Goal: Use online tool/utility

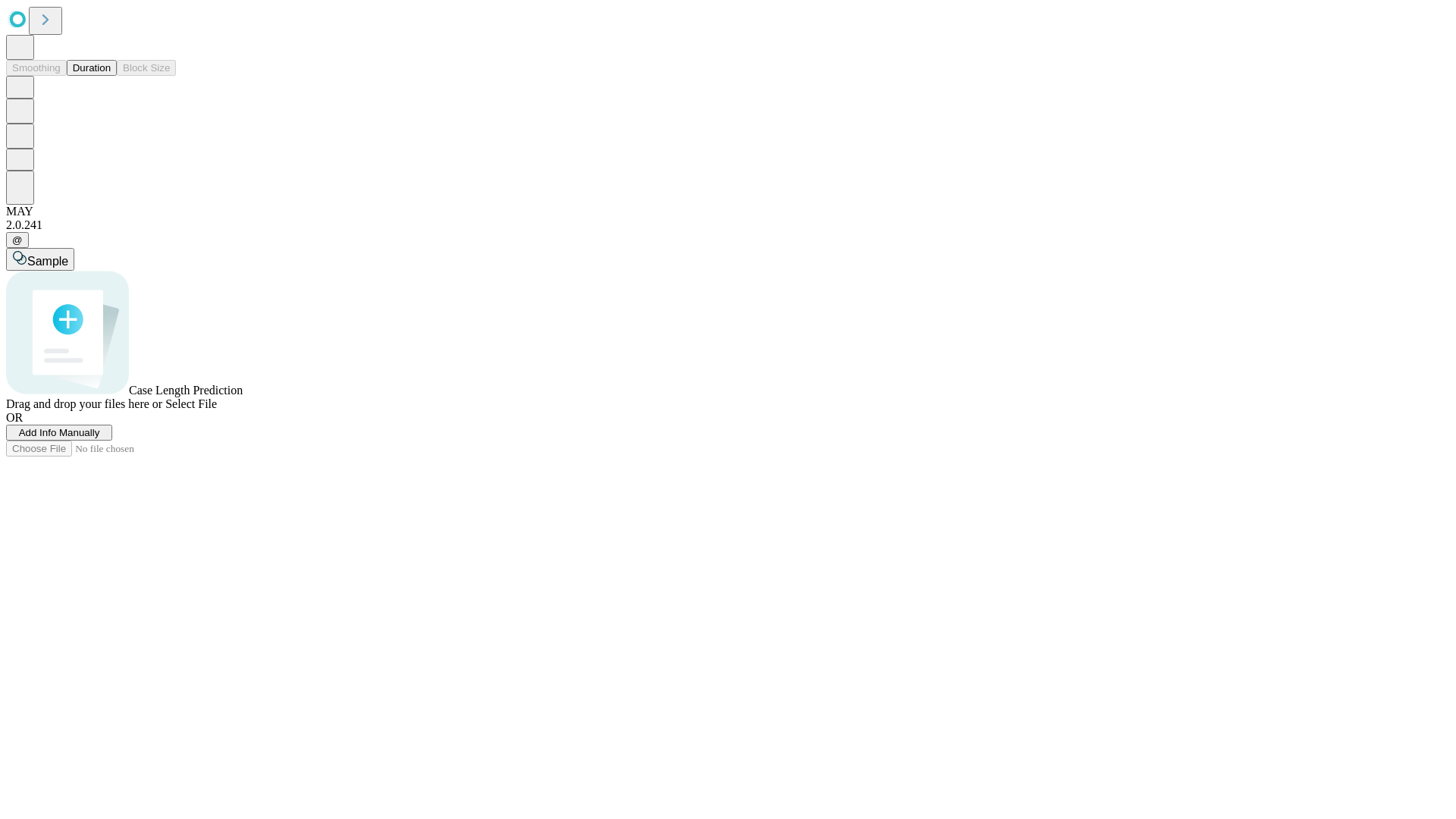
click at [111, 76] on button "Duration" at bounding box center [92, 68] width 50 height 16
click at [100, 438] on span "Add Info Manually" at bounding box center [59, 432] width 81 height 12
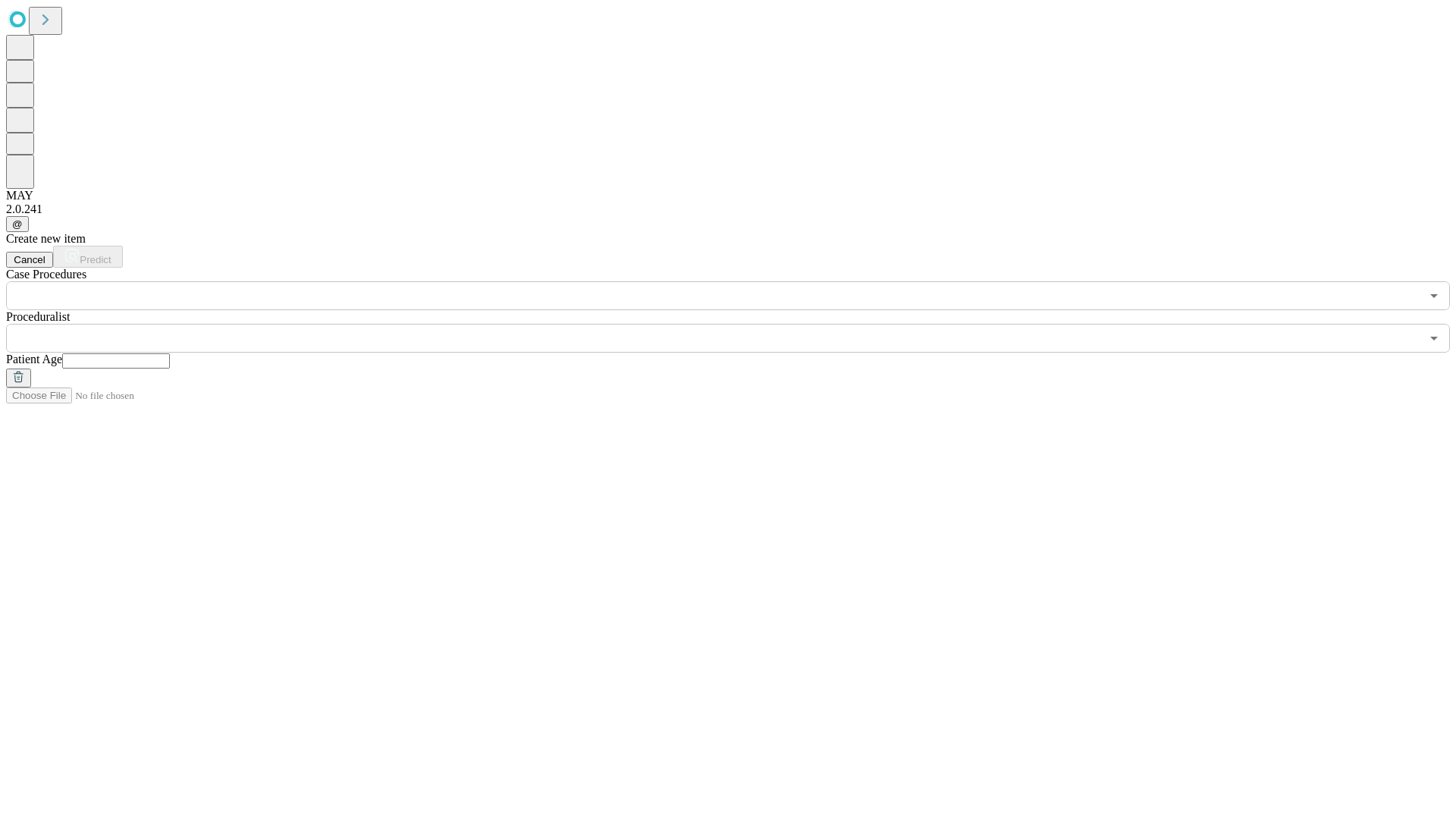
click at [170, 353] on input "text" at bounding box center [116, 360] width 108 height 15
type input "**"
click at [739, 324] on input "text" at bounding box center [713, 338] width 1414 height 28
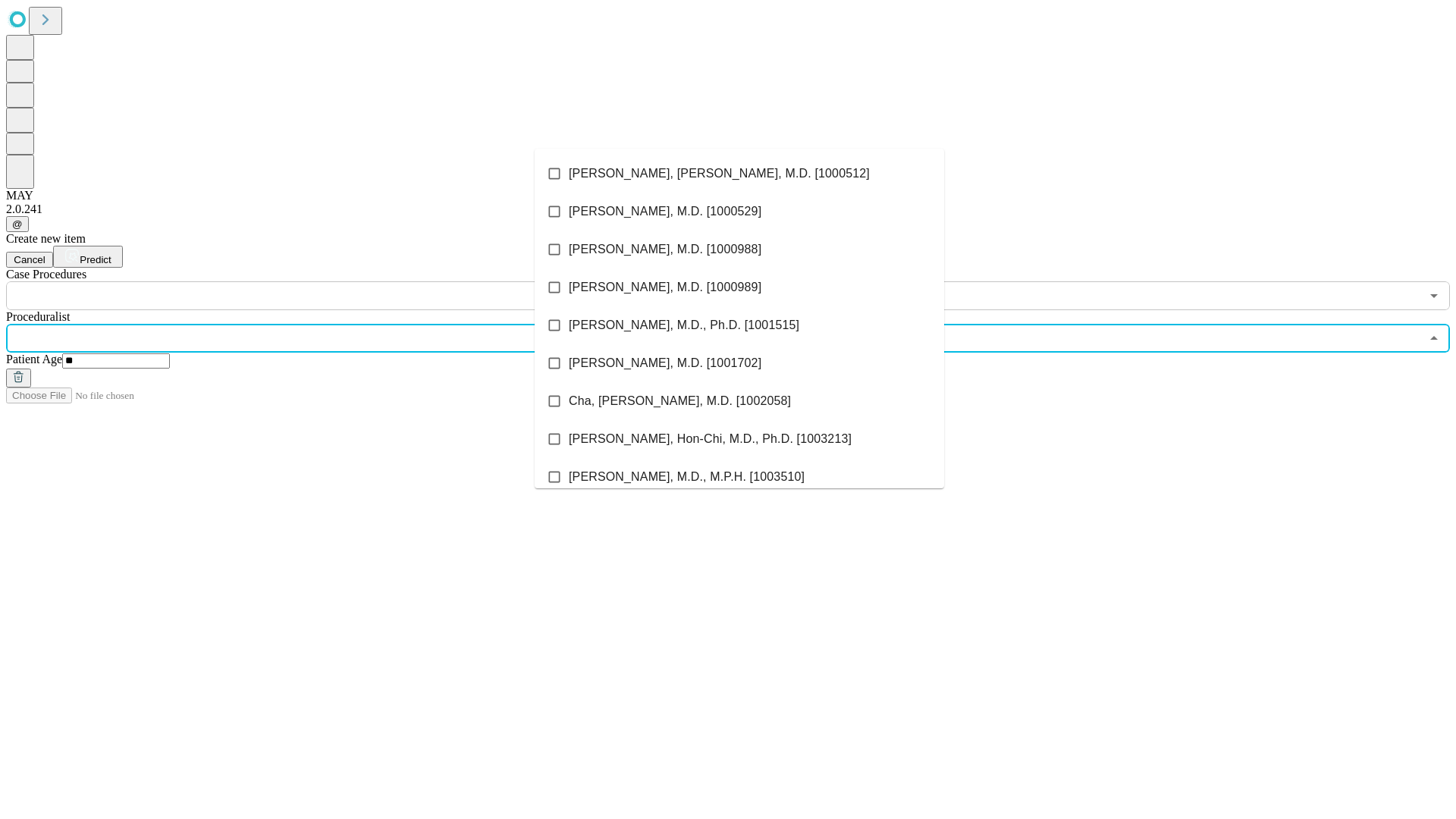
click at [740, 173] on li "[PERSON_NAME], [PERSON_NAME], M.D. [1000512]" at bounding box center [739, 173] width 410 height 38
click at [318, 281] on input "text" at bounding box center [713, 295] width 1414 height 28
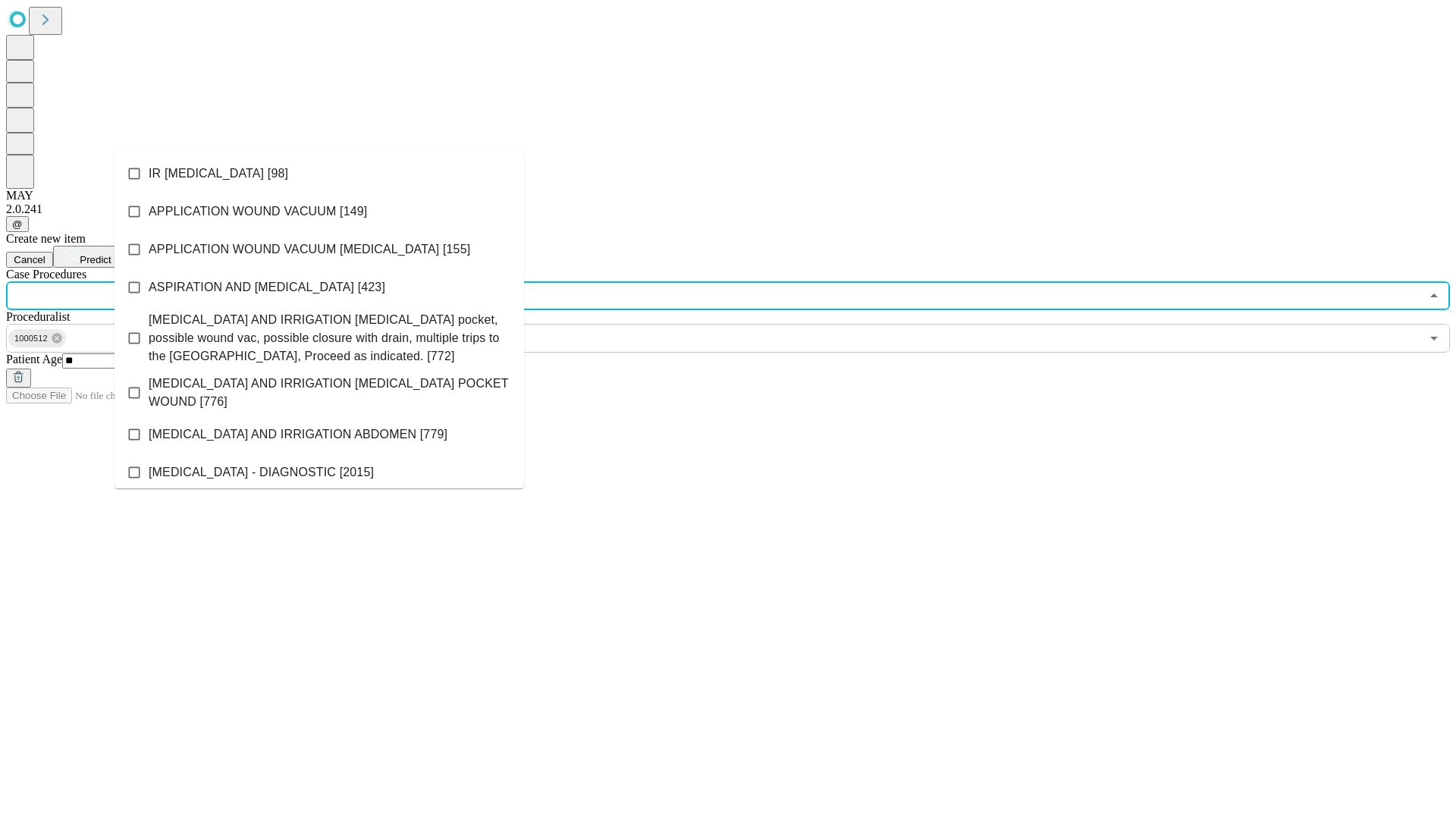
click at [319, 173] on li "IR [MEDICAL_DATA] [98]" at bounding box center [319, 173] width 410 height 38
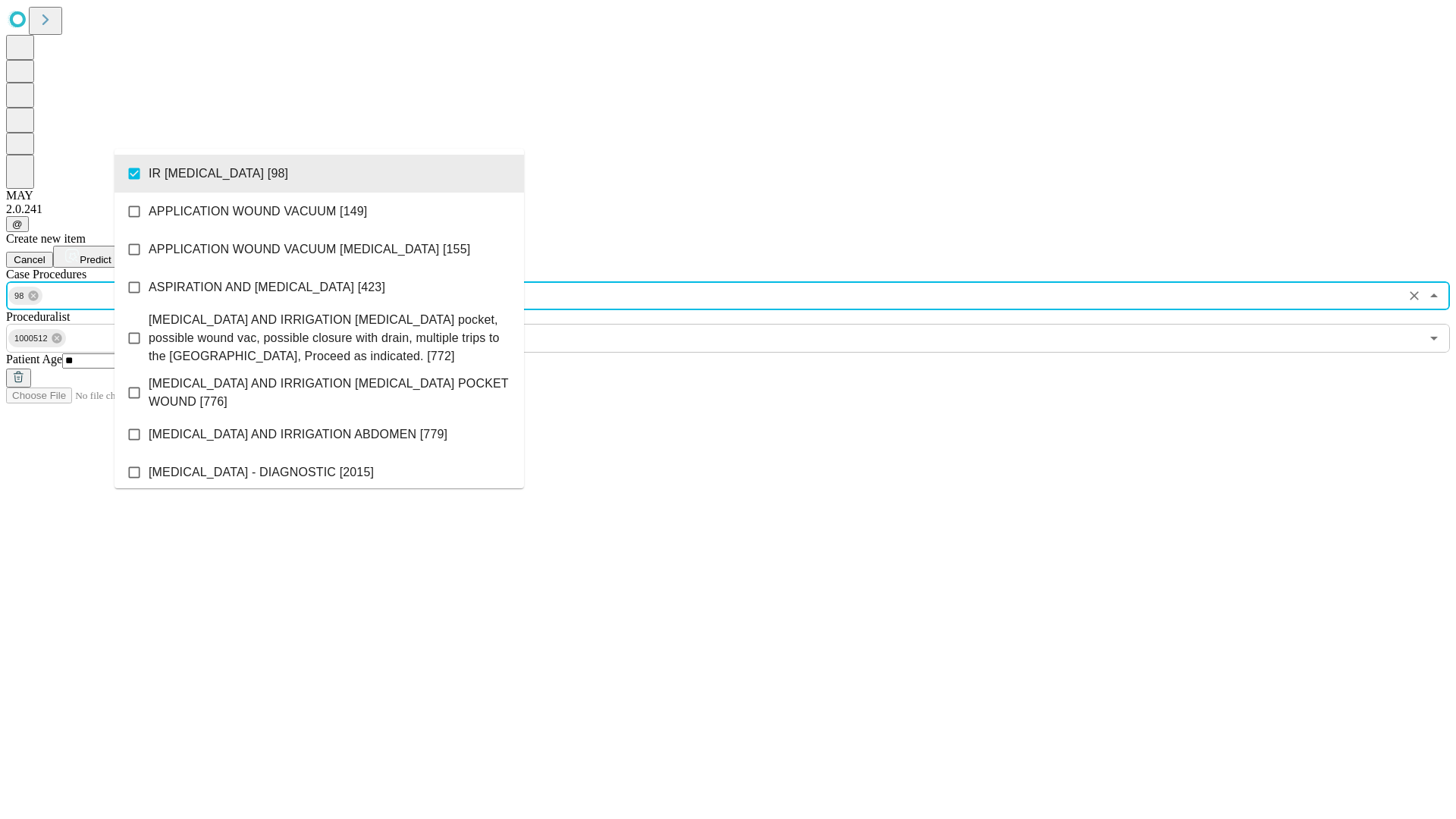
click at [111, 254] on span "Predict" at bounding box center [95, 260] width 31 height 12
